Goal: Task Accomplishment & Management: Manage account settings

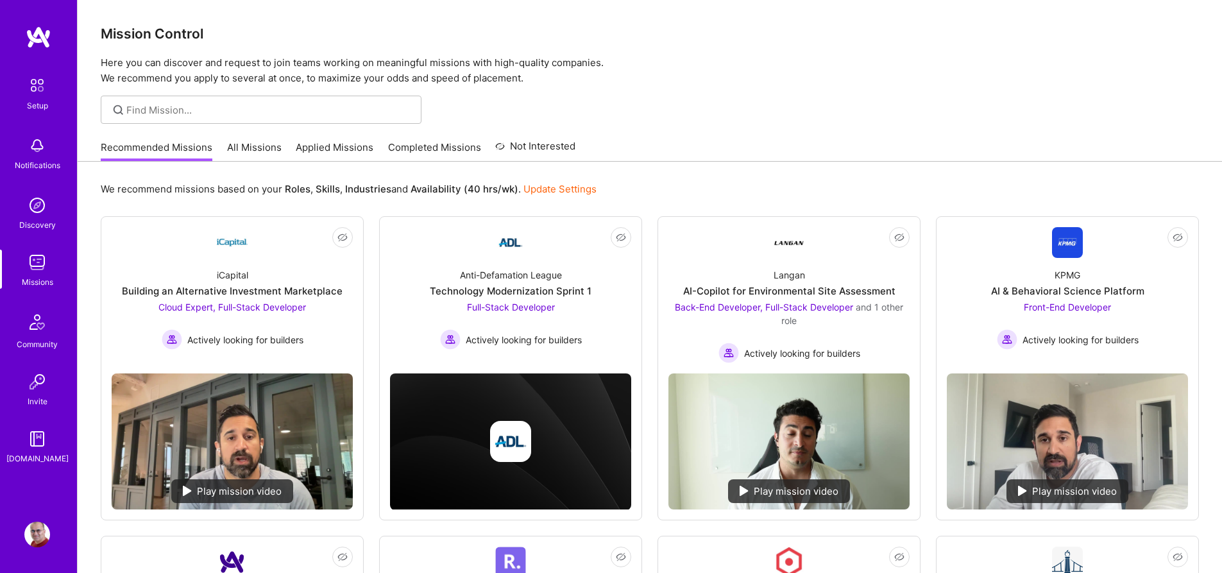
click at [260, 153] on link "All Missions" at bounding box center [254, 151] width 55 height 21
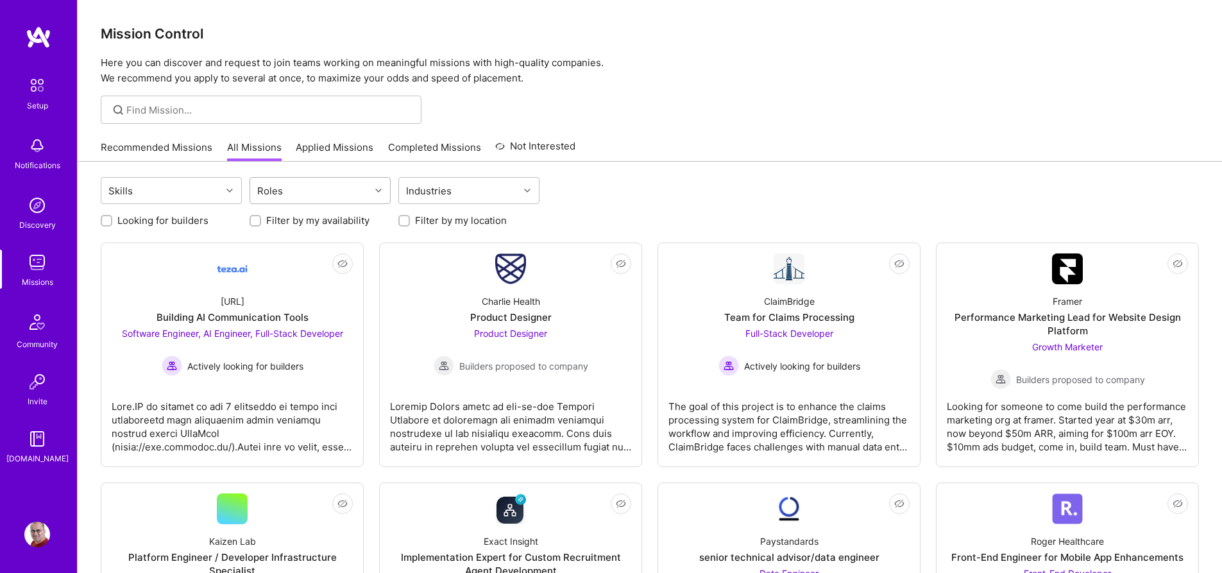
click at [350, 188] on div "Roles" at bounding box center [310, 191] width 120 height 26
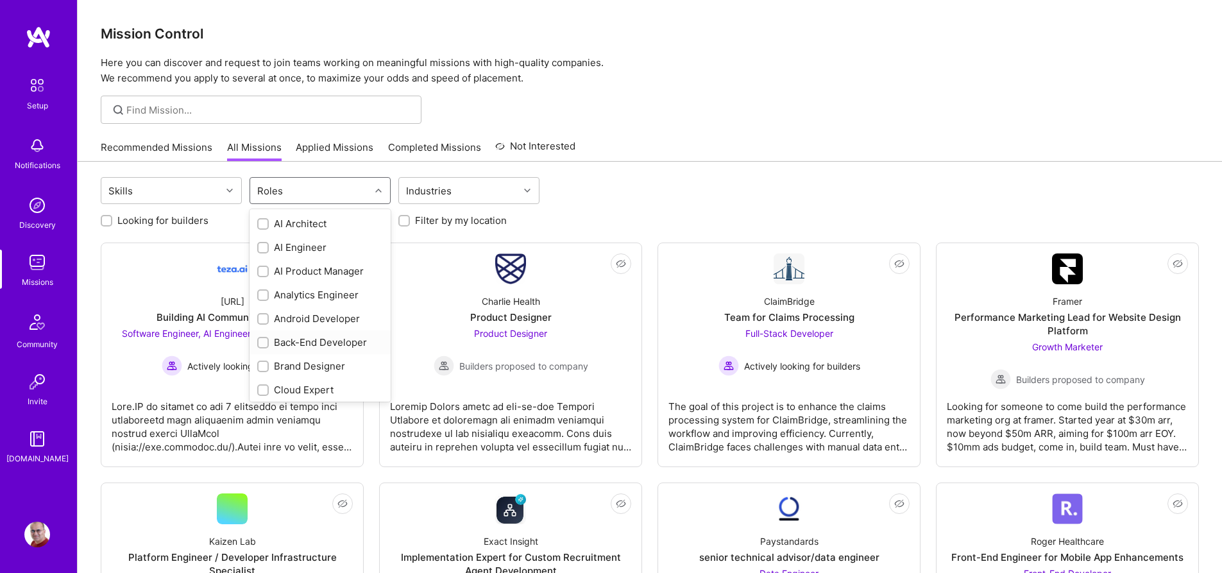
click at [343, 342] on div "Back-End Developer" at bounding box center [320, 342] width 126 height 13
checkbox input "true"
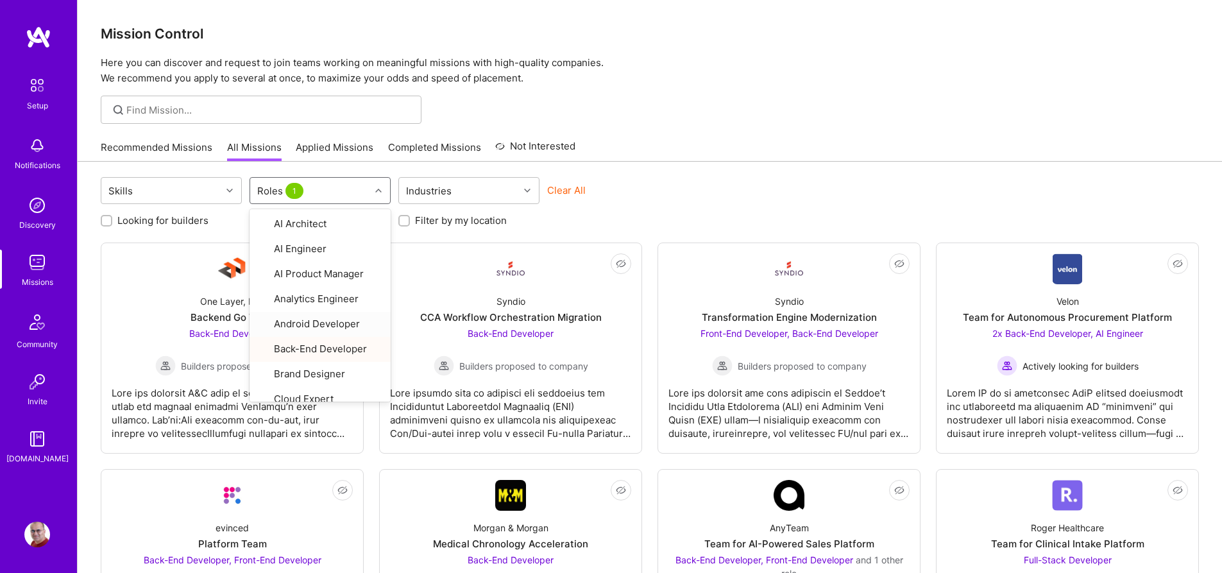
click at [635, 198] on div "Clear All" at bounding box center [617, 196] width 141 height 24
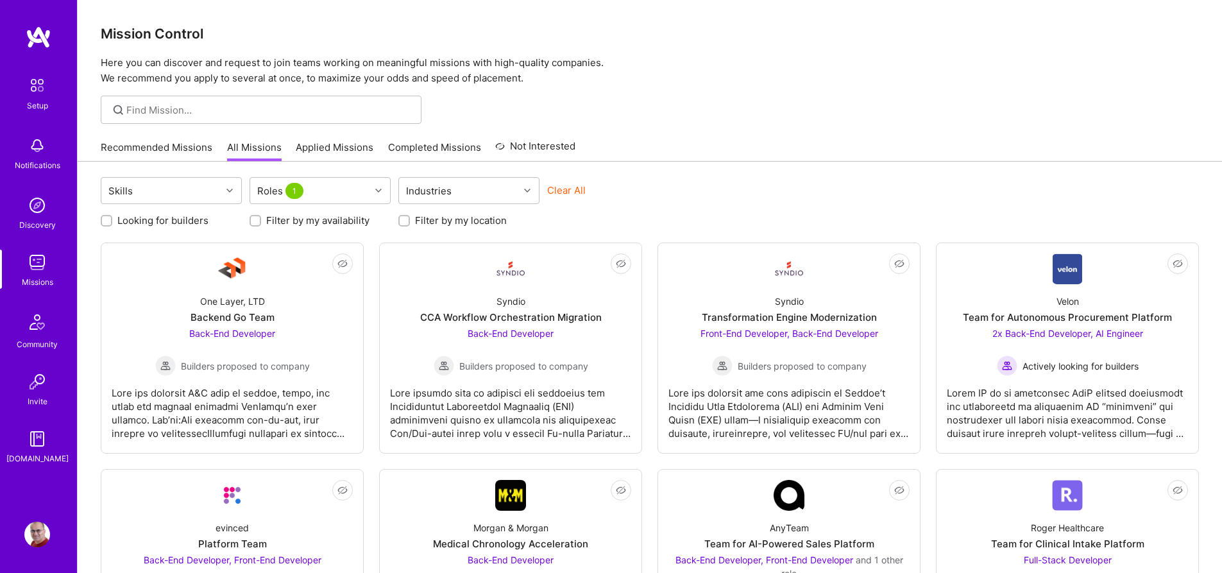
click at [183, 221] on label "Looking for builders" at bounding box center [162, 220] width 91 height 13
click at [112, 221] on input "Looking for builders" at bounding box center [107, 221] width 9 height 9
checkbox input "true"
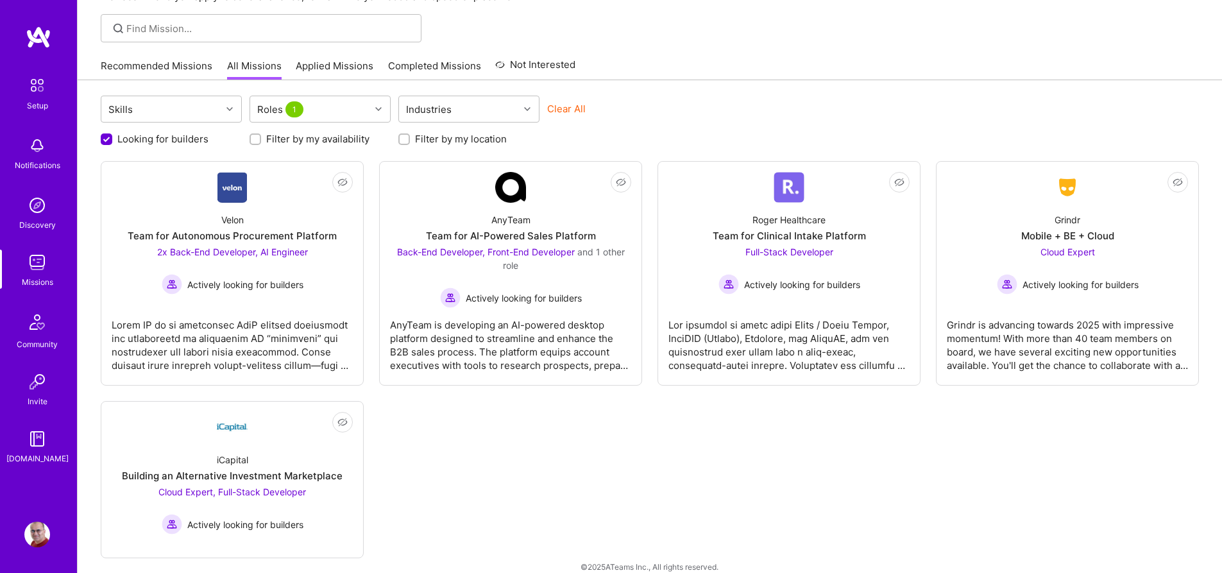
scroll to position [84, 0]
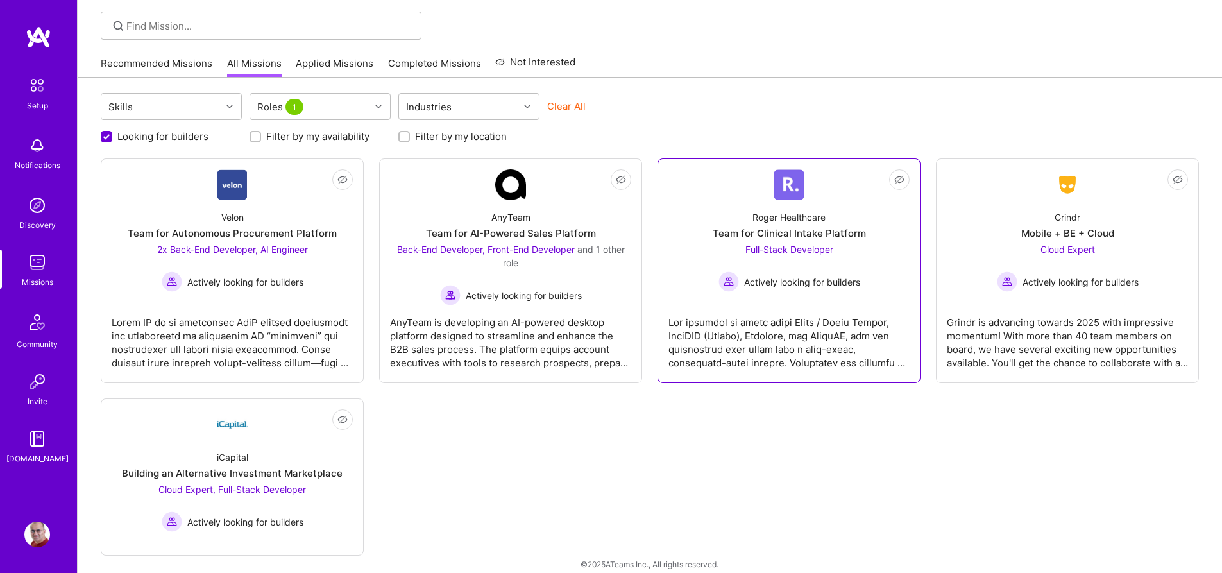
click at [824, 253] on span "Full-Stack Developer" at bounding box center [790, 249] width 88 height 11
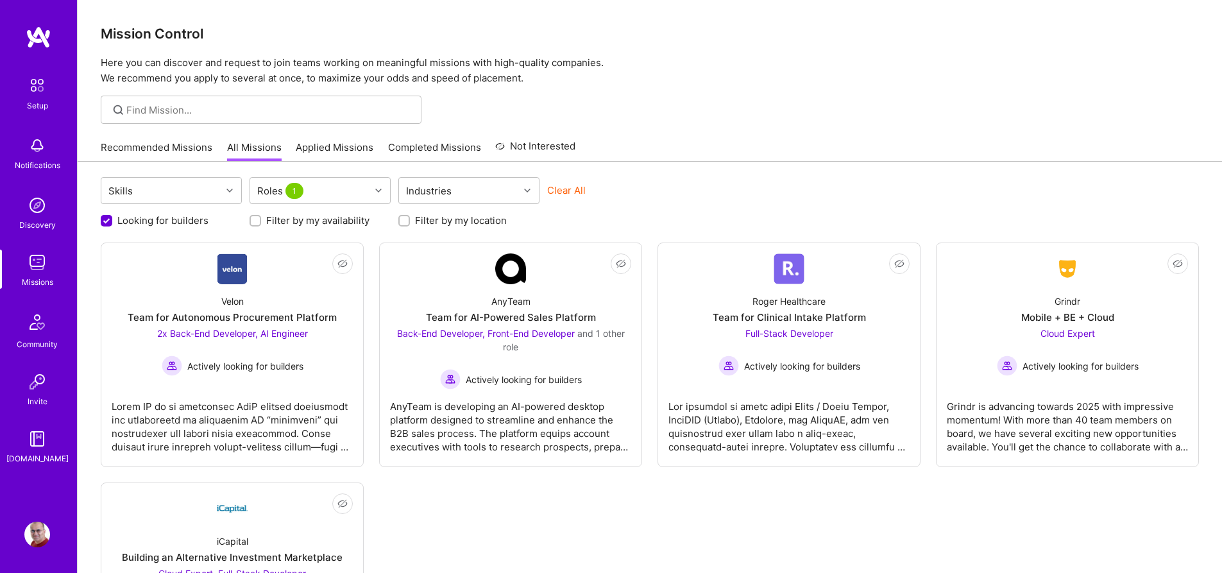
scroll to position [84, 0]
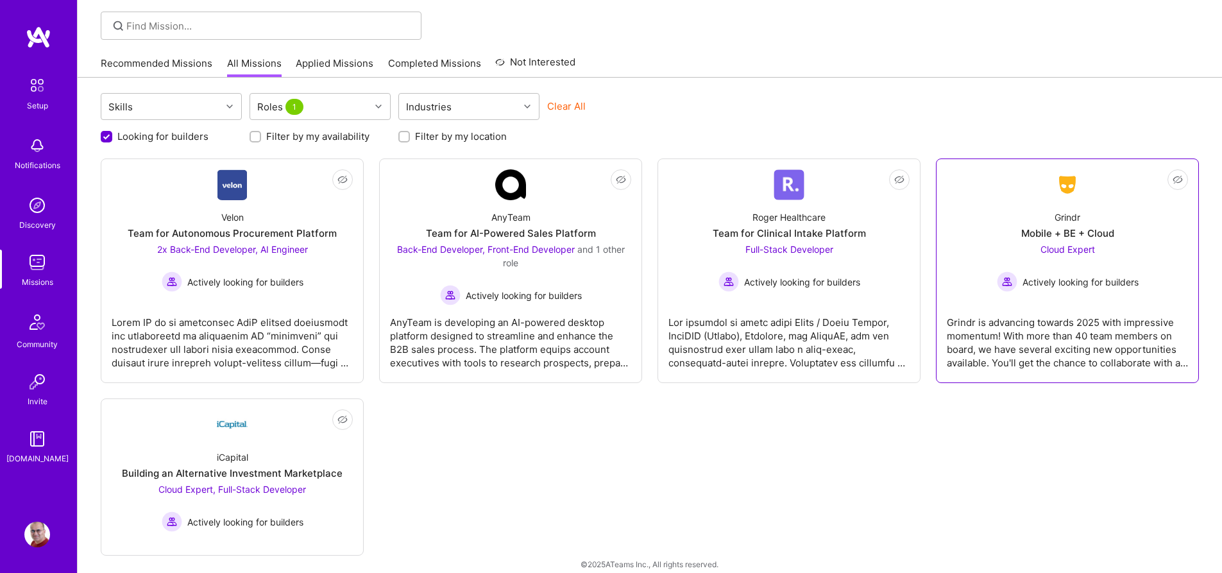
click at [1076, 191] on img at bounding box center [1067, 184] width 31 height 23
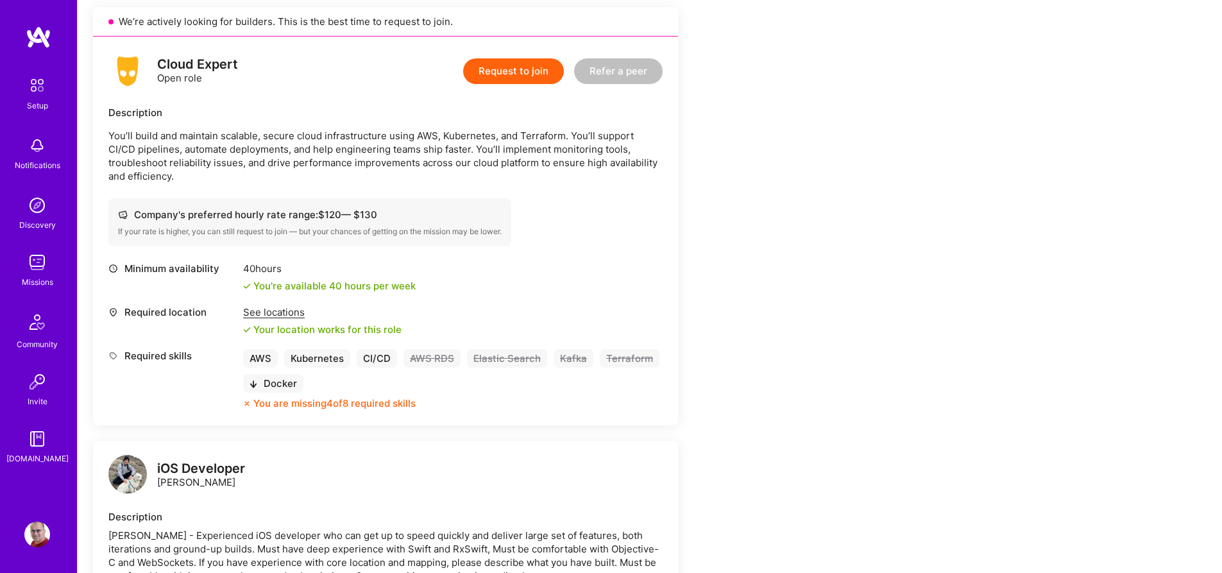
scroll to position [296, 0]
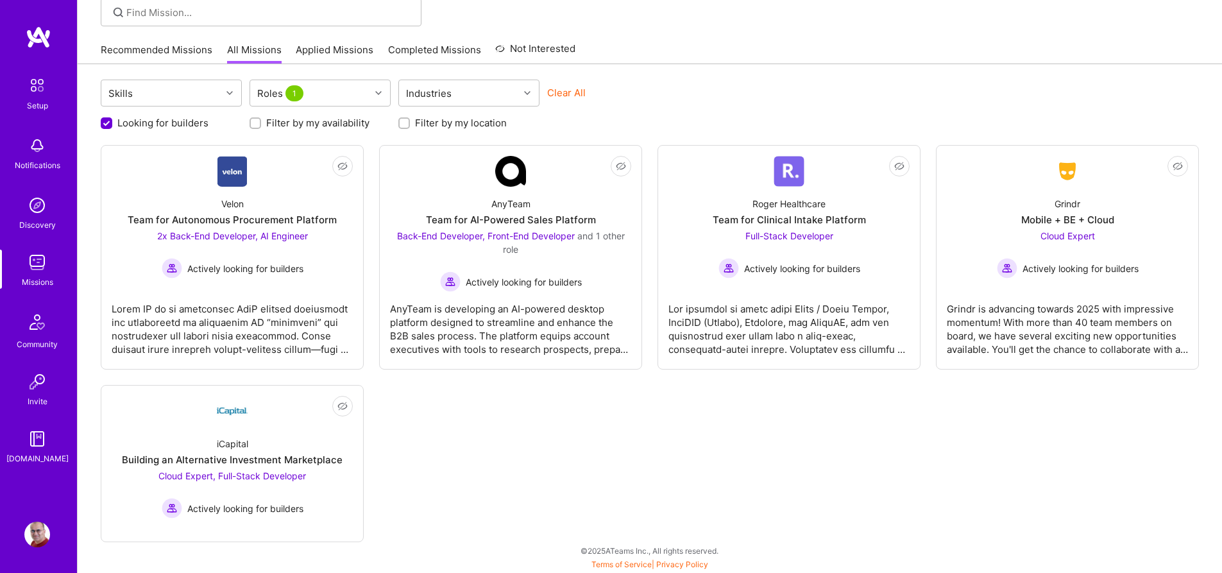
scroll to position [84, 0]
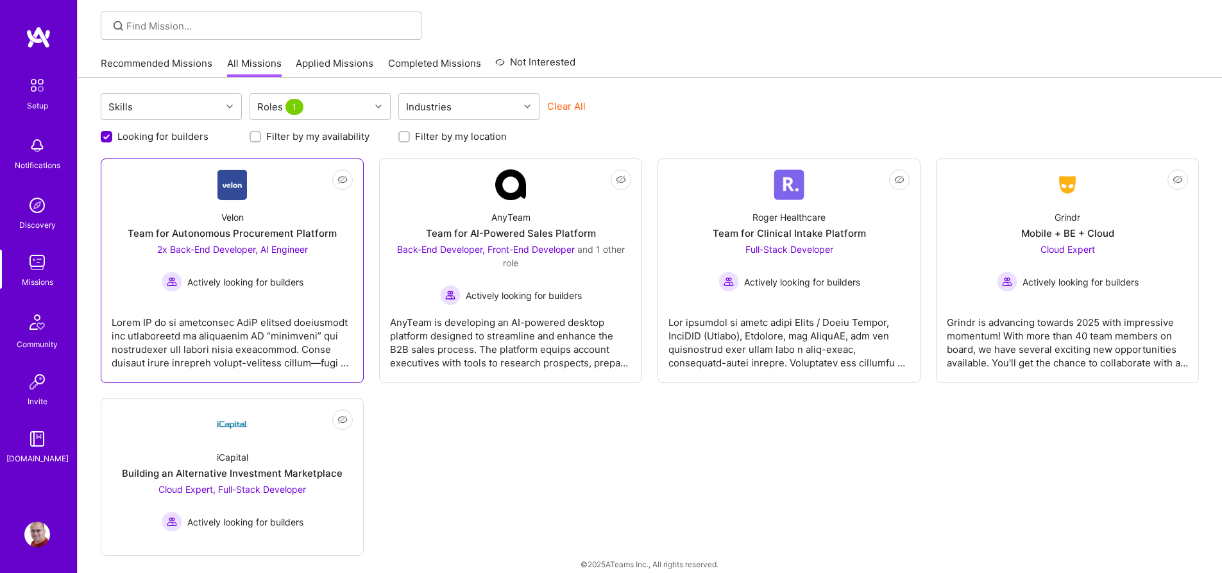
click at [205, 269] on div "2x Back-End Developer, AI Engineer Actively looking for builders" at bounding box center [232, 267] width 151 height 49
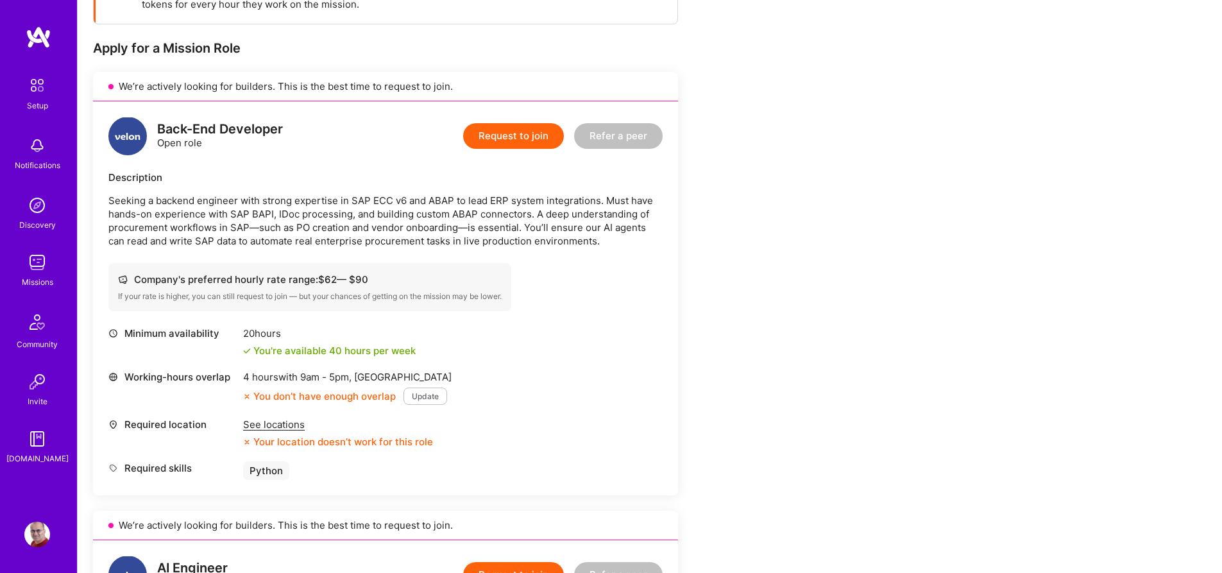
scroll to position [232, 0]
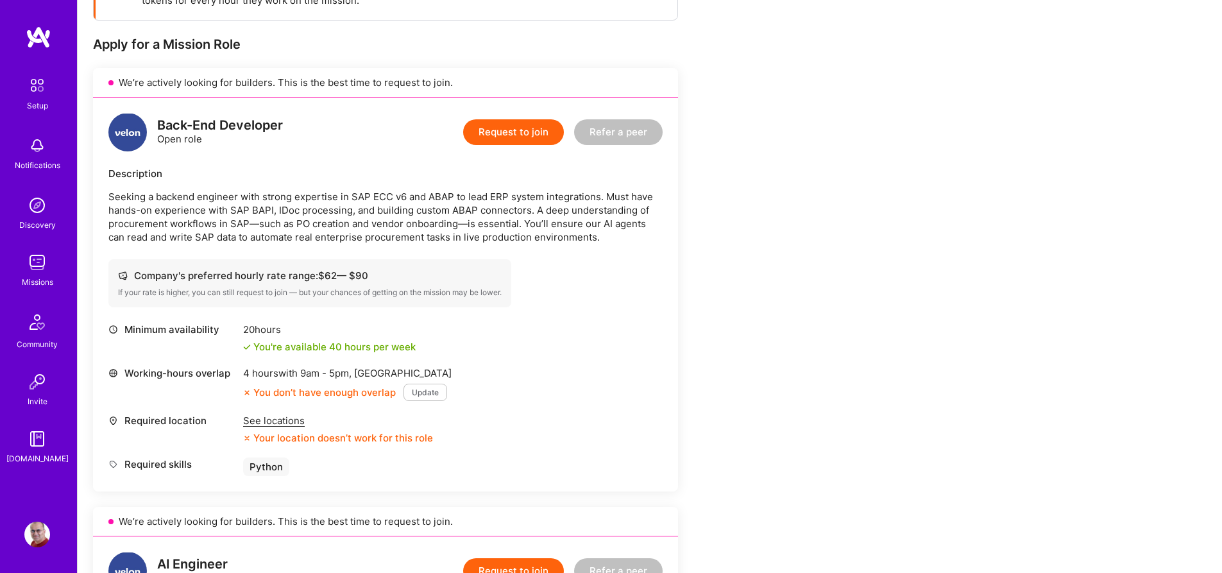
click at [290, 425] on div "See locations" at bounding box center [338, 420] width 190 height 13
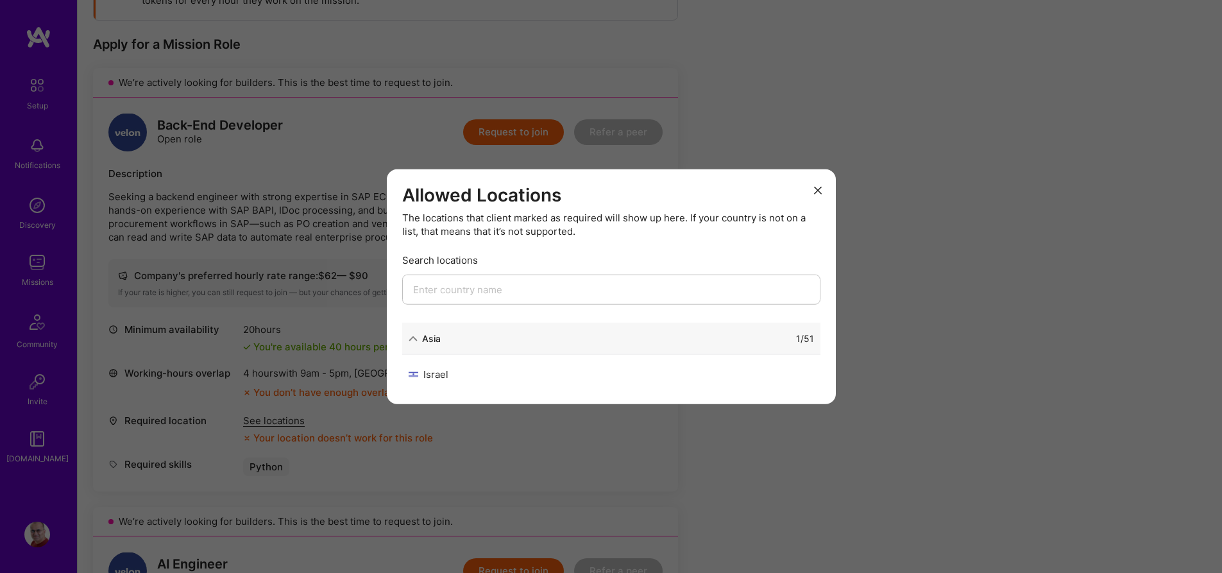
click at [819, 190] on icon "modal" at bounding box center [818, 191] width 8 height 8
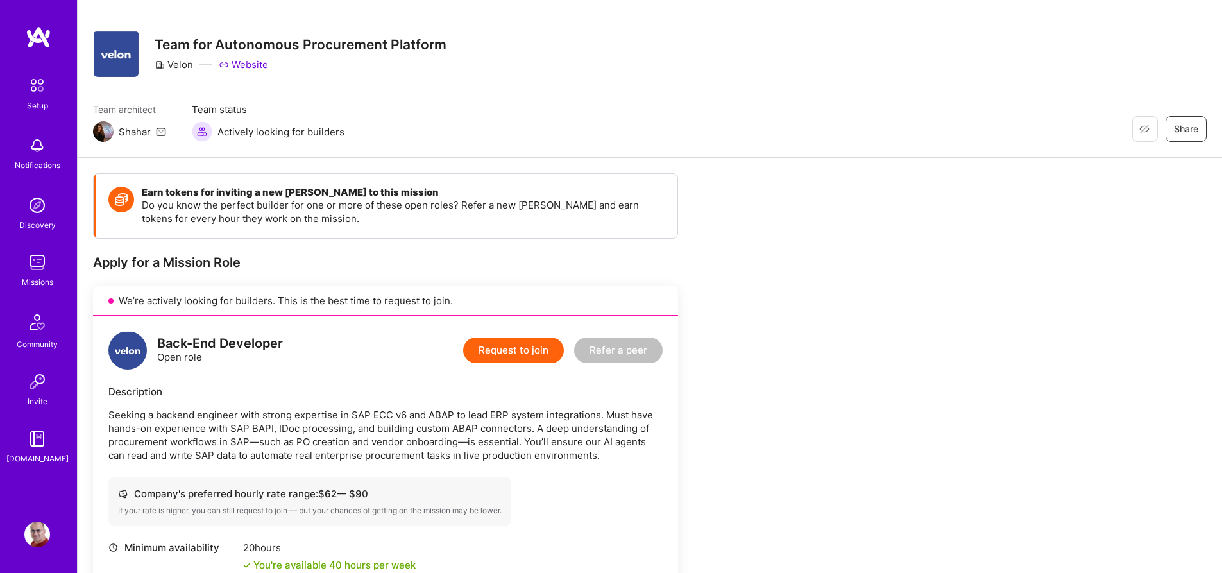
scroll to position [0, 0]
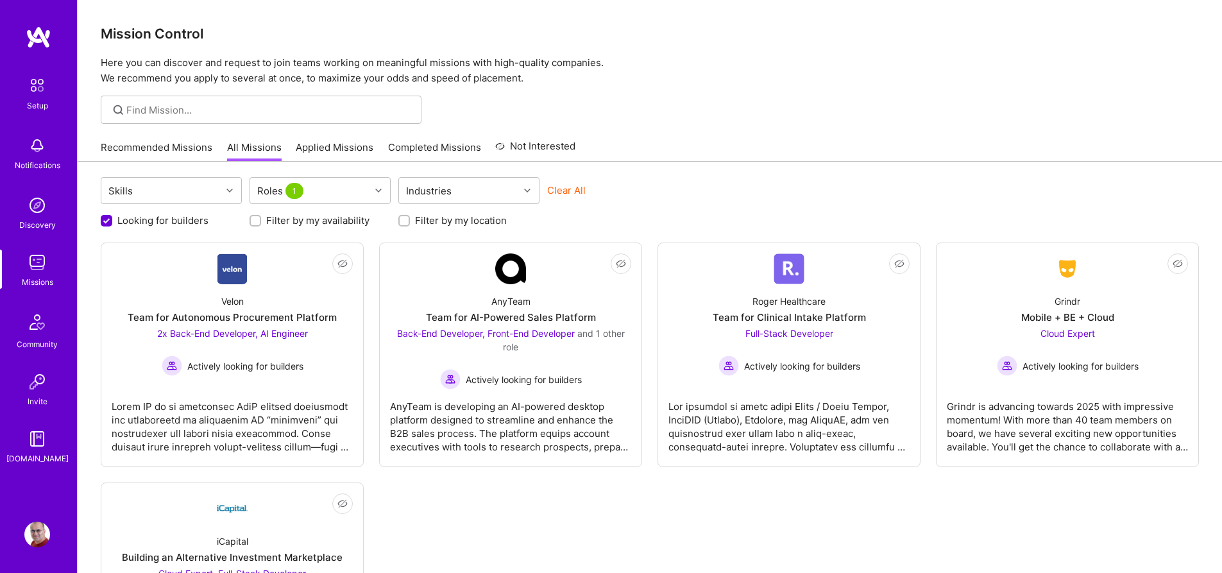
click at [892, 72] on p "Here you can discover and request to join teams working on meaningful missions …" at bounding box center [650, 70] width 1098 height 31
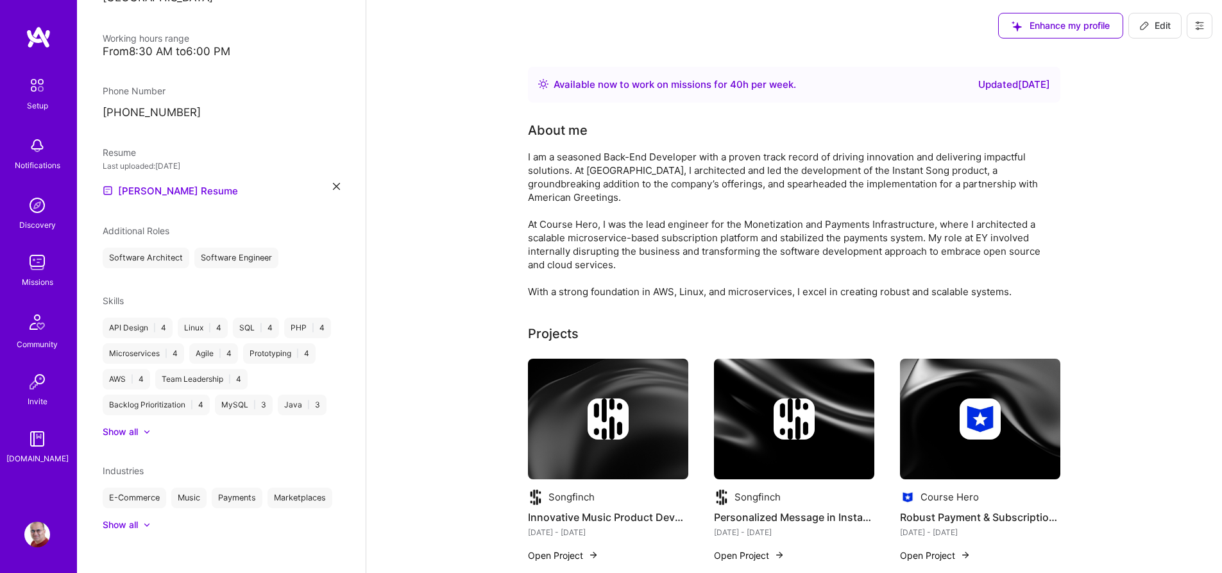
scroll to position [304, 0]
click at [137, 424] on div "Show all" at bounding box center [120, 430] width 35 height 13
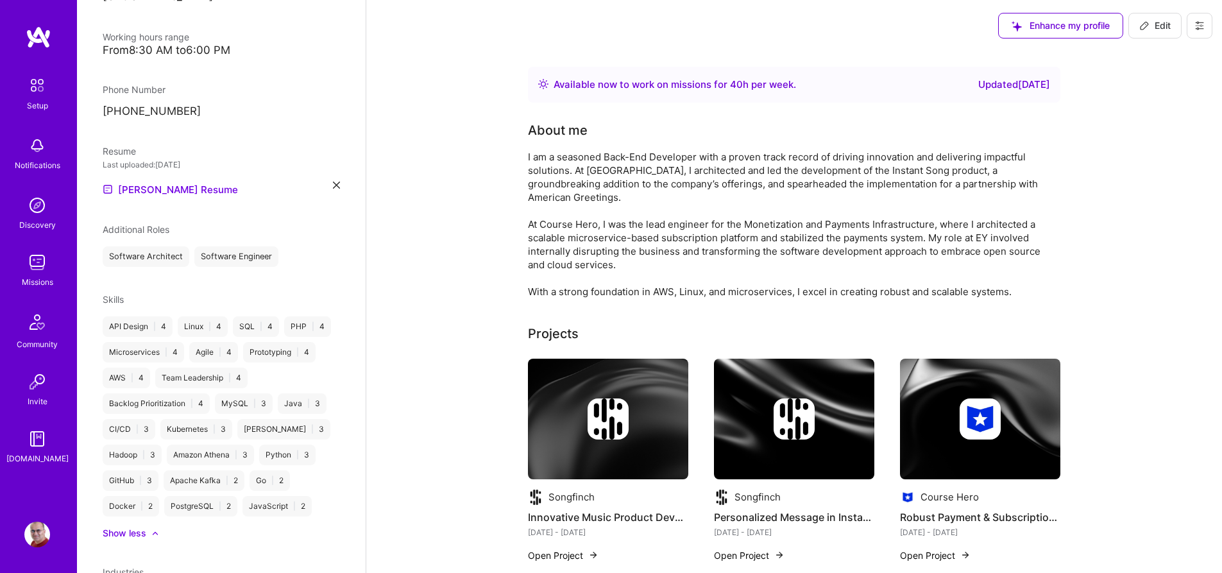
click at [1170, 25] on span "Edit" at bounding box center [1155, 25] width 31 height 13
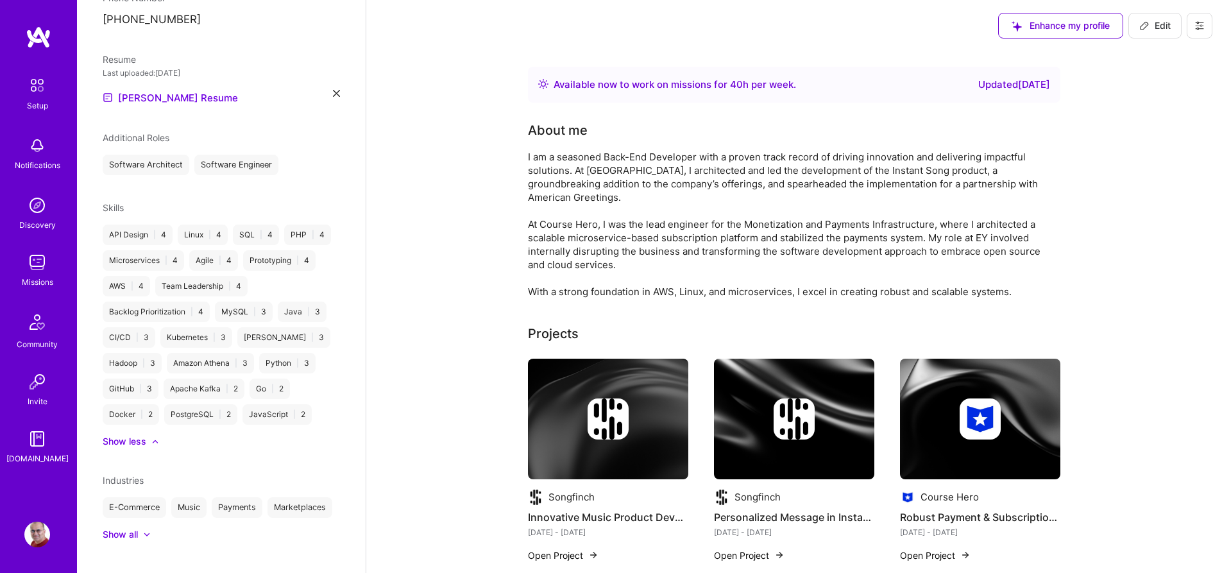
select select "US"
select select "Right Now"
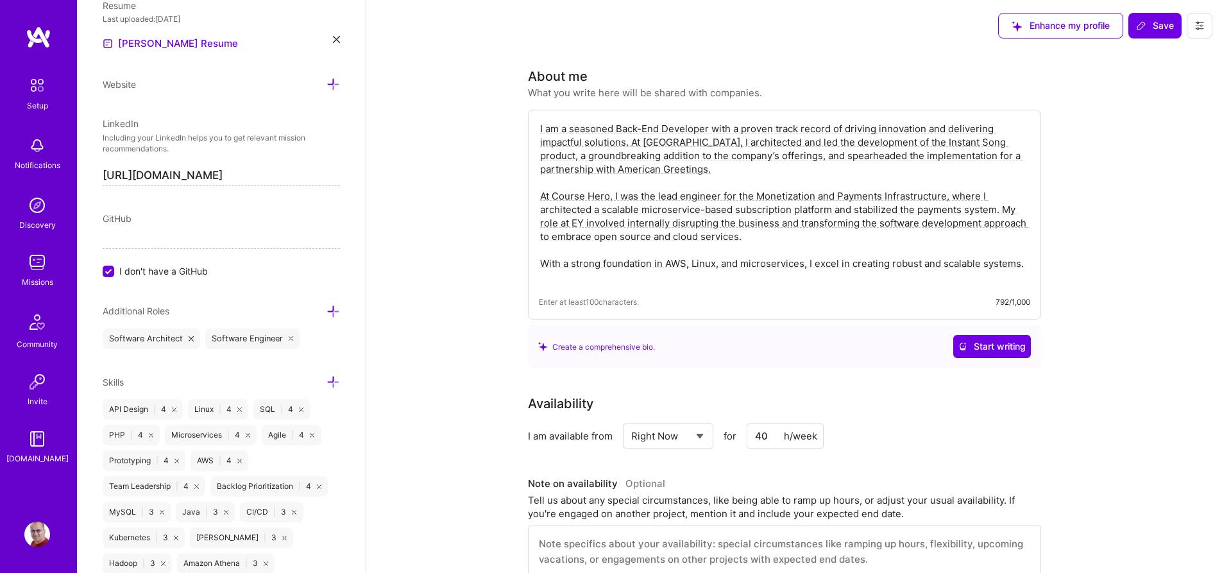
scroll to position [597, 0]
click at [327, 373] on icon at bounding box center [333, 379] width 13 height 13
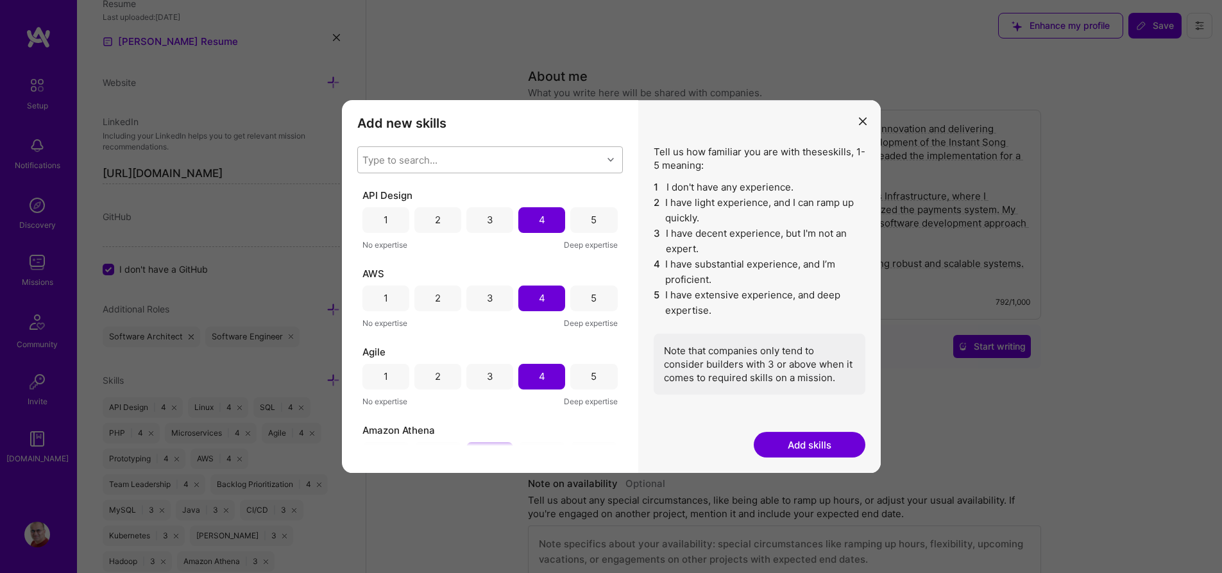
click at [431, 161] on div "Type to search..." at bounding box center [400, 159] width 75 height 13
type input "rds"
click at [374, 193] on input "modal" at bounding box center [372, 193] width 9 height 9
checkbox input "false"
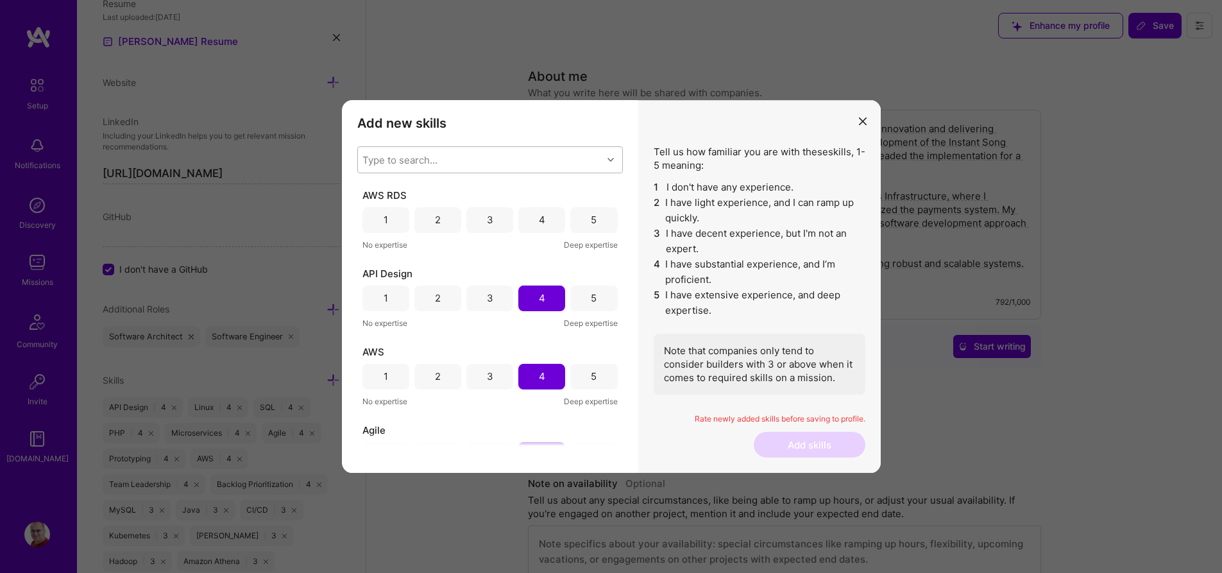
click at [536, 123] on h3 "Add new skills" at bounding box center [490, 122] width 266 height 15
click at [539, 216] on div "4" at bounding box center [541, 220] width 47 height 26
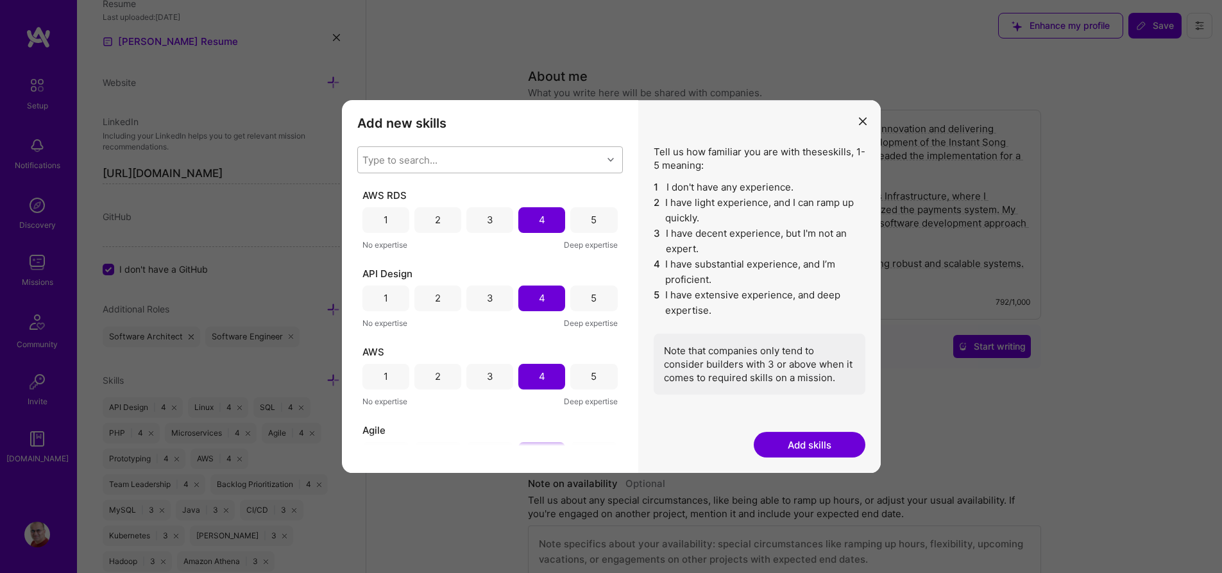
click at [448, 164] on div "Type to search..." at bounding box center [480, 160] width 244 height 26
type input "[PERSON_NAME]"
click at [379, 216] on div "Kafka" at bounding box center [490, 216] width 250 height 13
checkbox input "false"
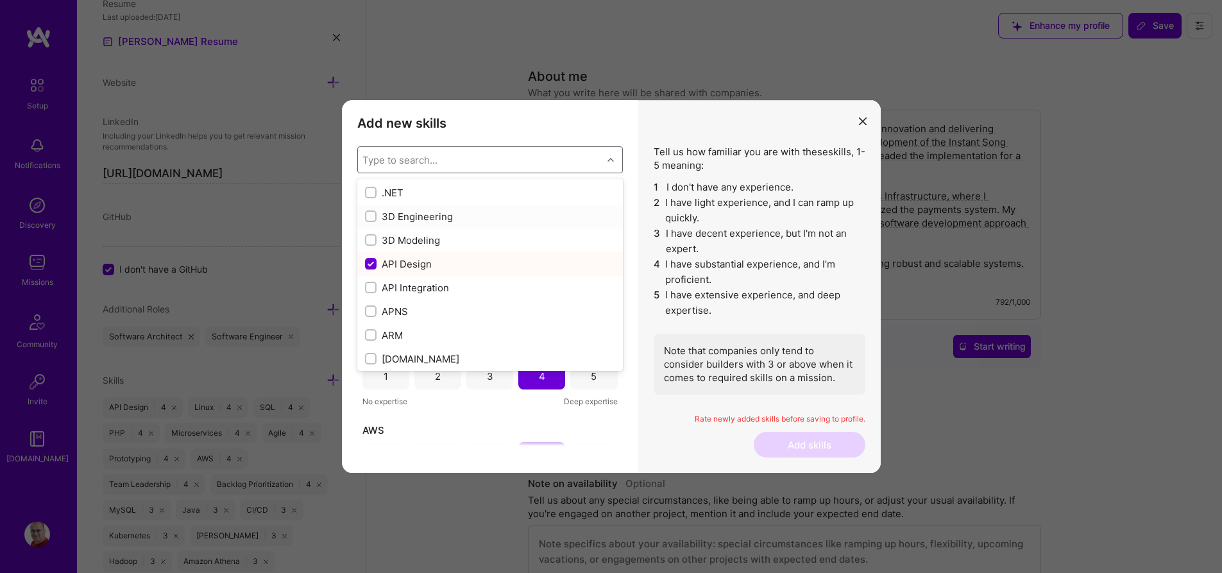
scroll to position [1, 0]
click at [527, 114] on div "Add new skills Tell us how familiar you are with given skills, using between 1 …" at bounding box center [490, 286] width 296 height 373
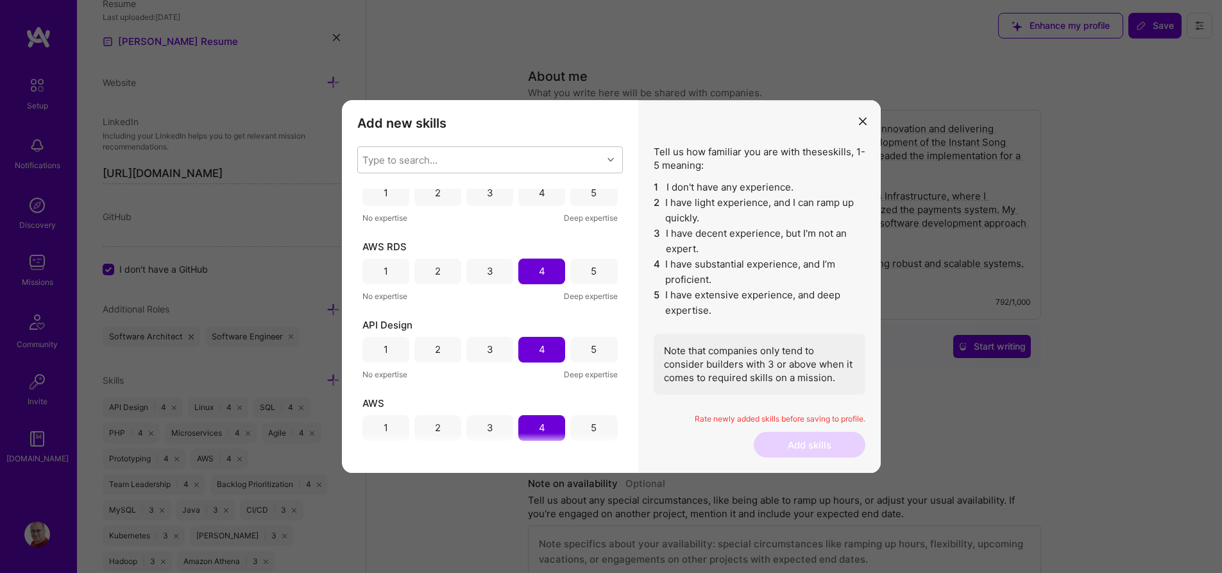
scroll to position [0, 0]
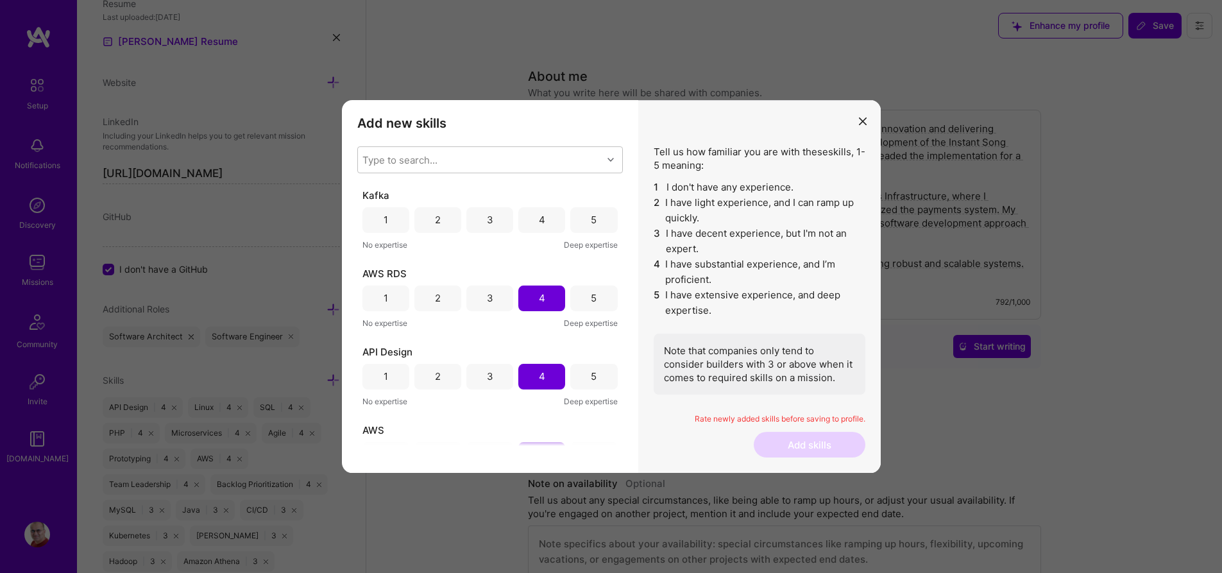
click at [435, 218] on div "2" at bounding box center [438, 219] width 6 height 13
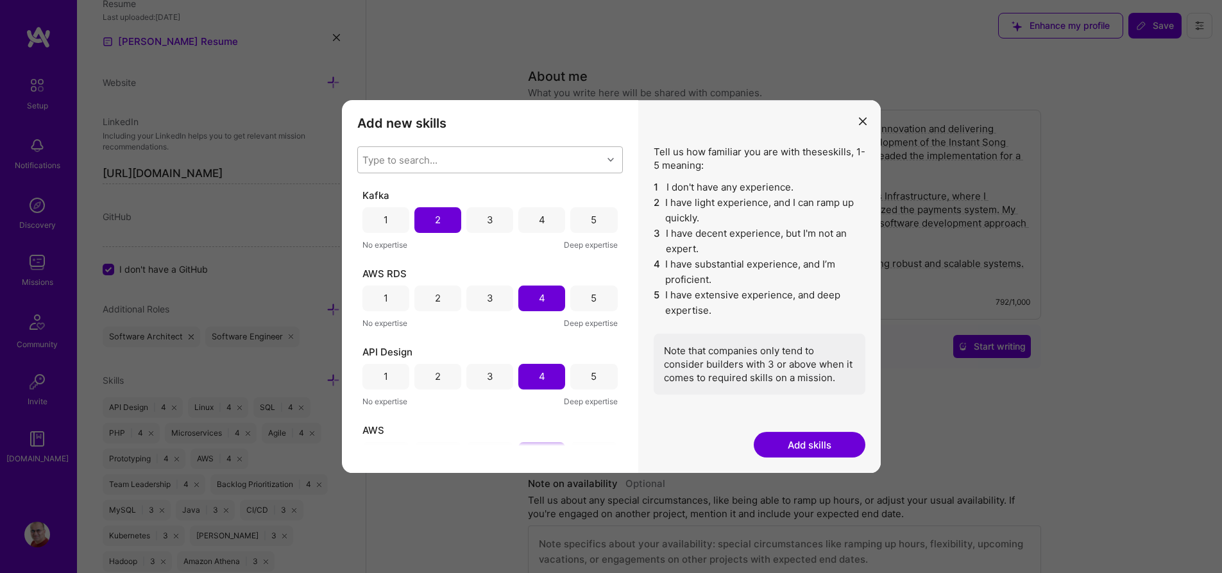
click at [495, 160] on div "Type to search..." at bounding box center [480, 160] width 244 height 26
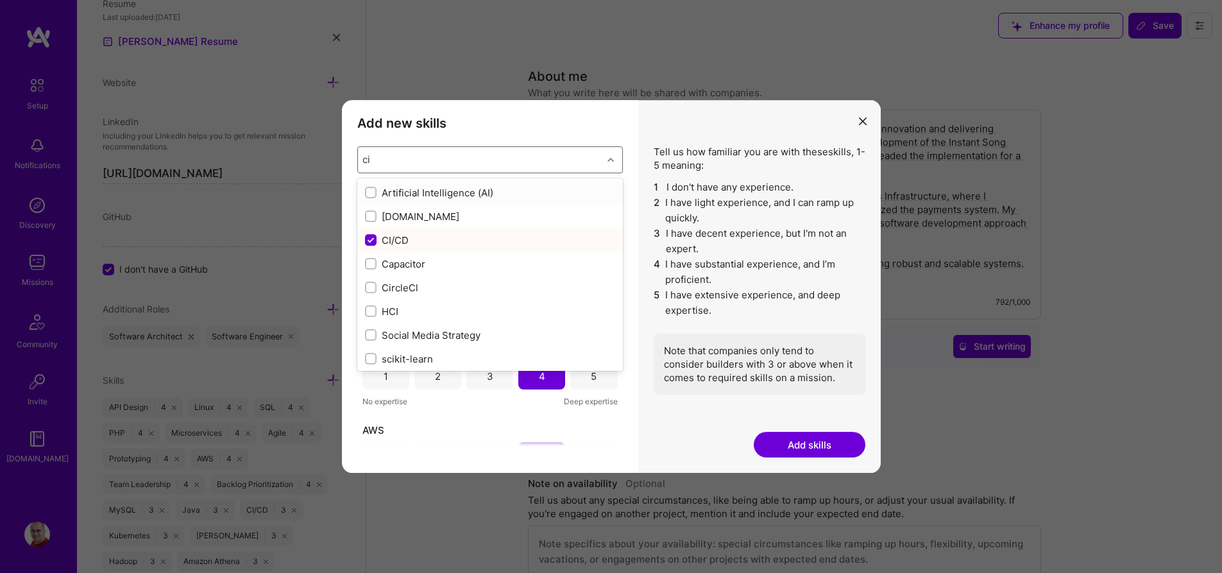
type input "ci"
click at [520, 117] on h3 "Add new skills" at bounding box center [490, 122] width 266 height 15
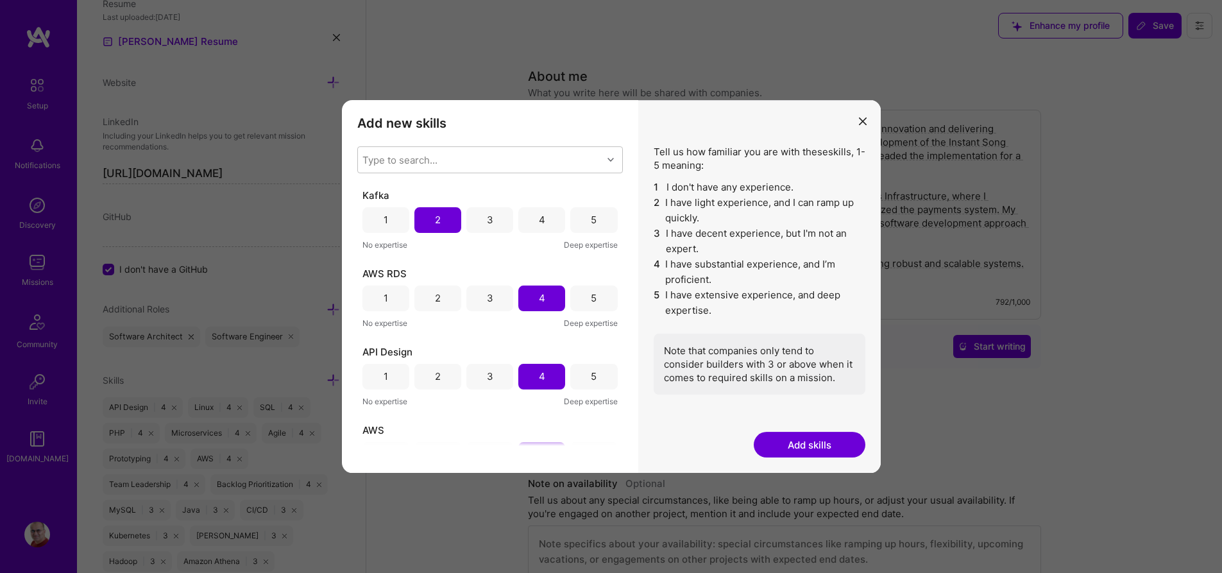
click at [824, 446] on button "Add skills" at bounding box center [810, 445] width 112 height 26
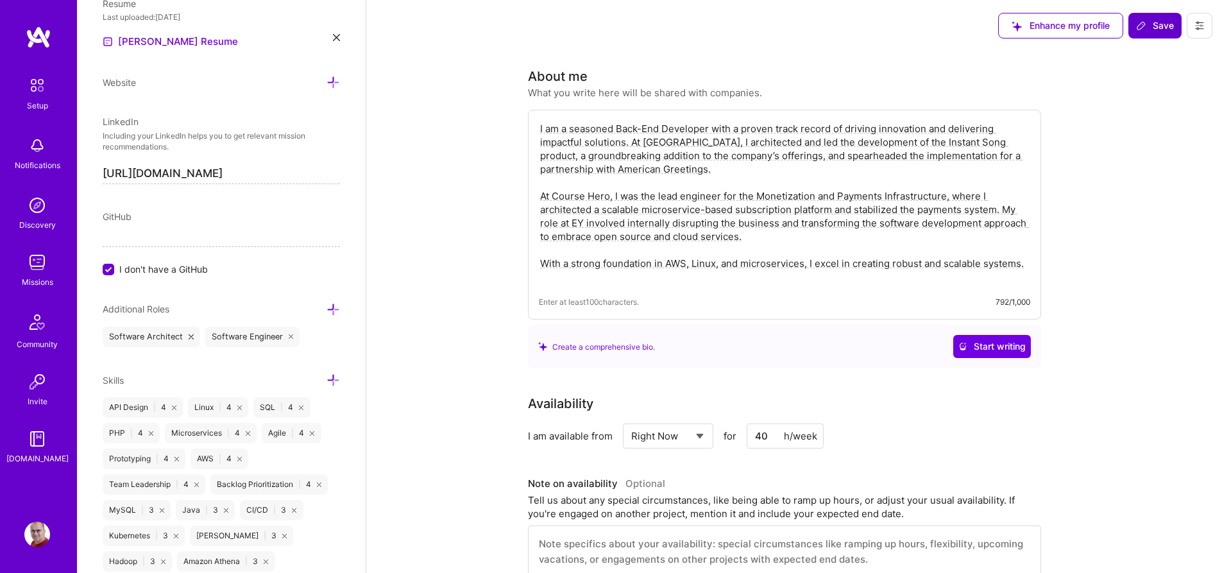
click at [1168, 19] on button "Save" at bounding box center [1155, 26] width 53 height 26
